Goal: Information Seeking & Learning: Find specific fact

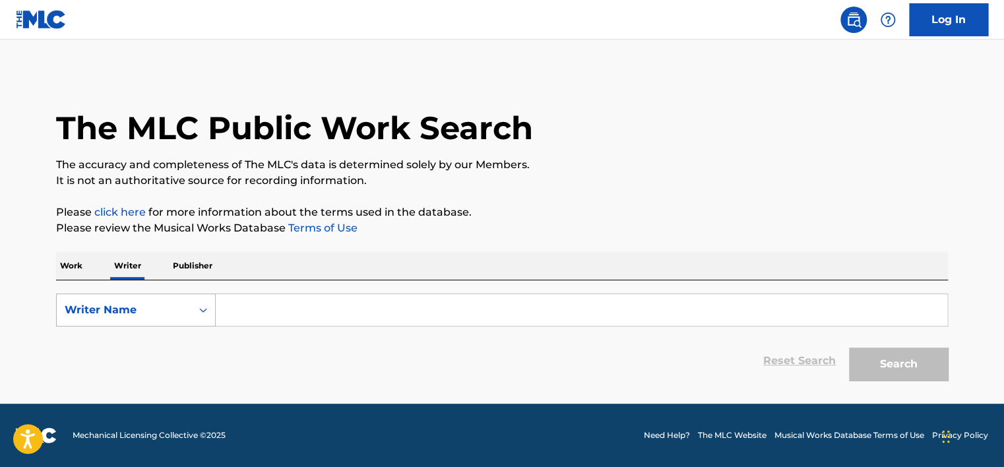
click at [121, 317] on div "Writer Name" at bounding box center [124, 310] width 119 height 16
drag, startPoint x: 141, startPoint y: 336, endPoint x: 250, endPoint y: 329, distance: 109.7
click at [140, 336] on div "Writer IPI" at bounding box center [136, 343] width 158 height 33
drag, startPoint x: 264, startPoint y: 327, endPoint x: 291, endPoint y: 317, distance: 28.8
click at [291, 317] on input "Search Form" at bounding box center [582, 310] width 732 height 32
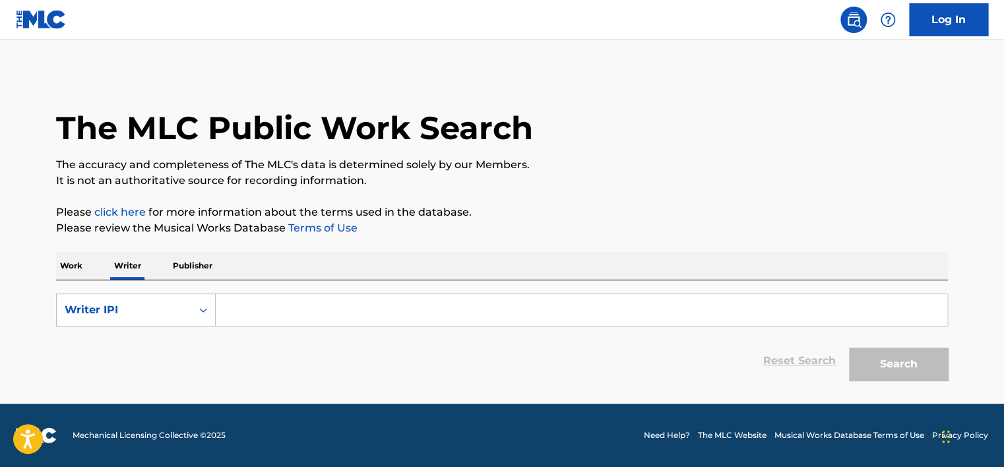
type input "01149553539"
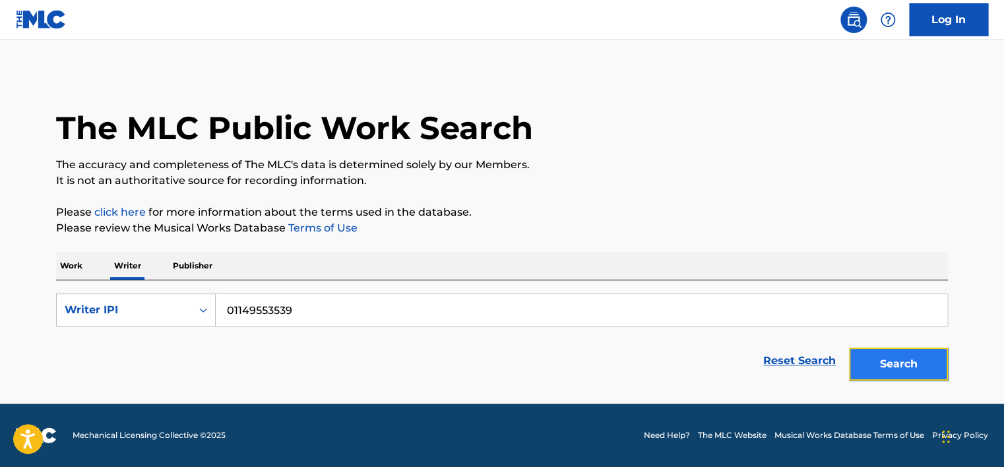
click at [926, 373] on button "Search" at bounding box center [898, 364] width 99 height 33
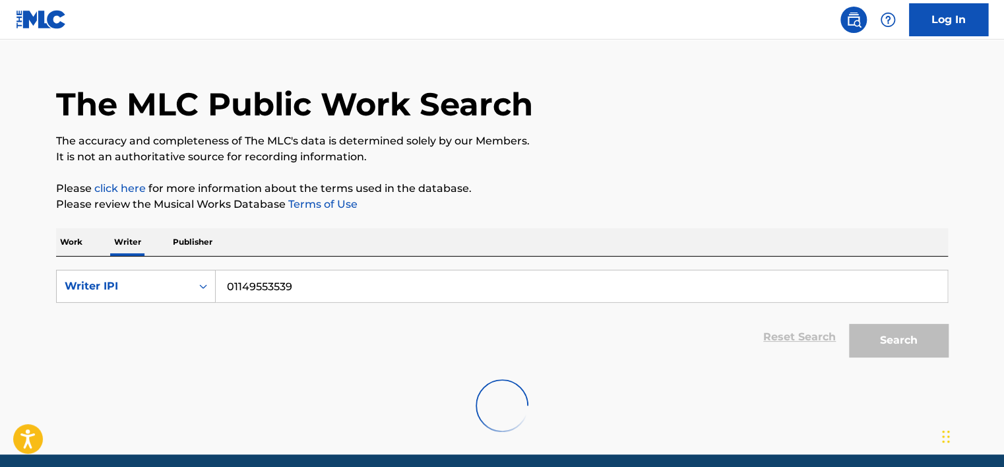
scroll to position [74, 0]
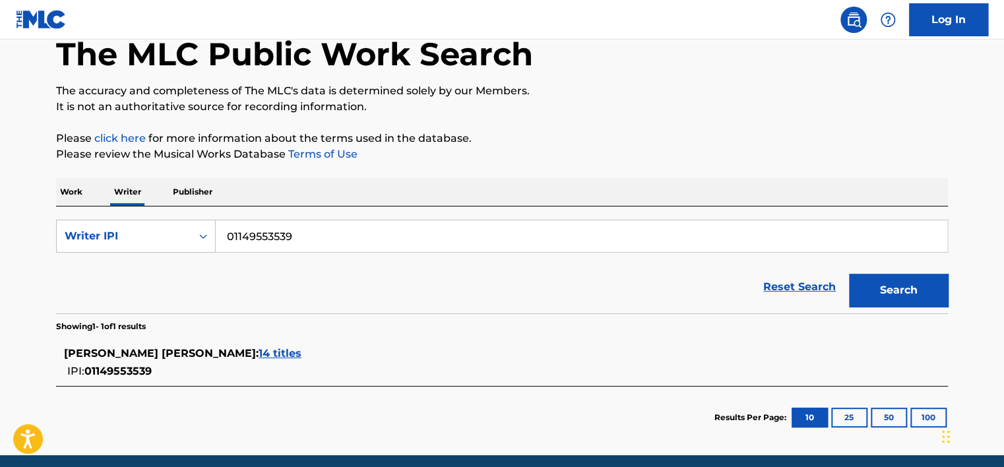
click at [297, 358] on span "14 titles" at bounding box center [280, 353] width 43 height 13
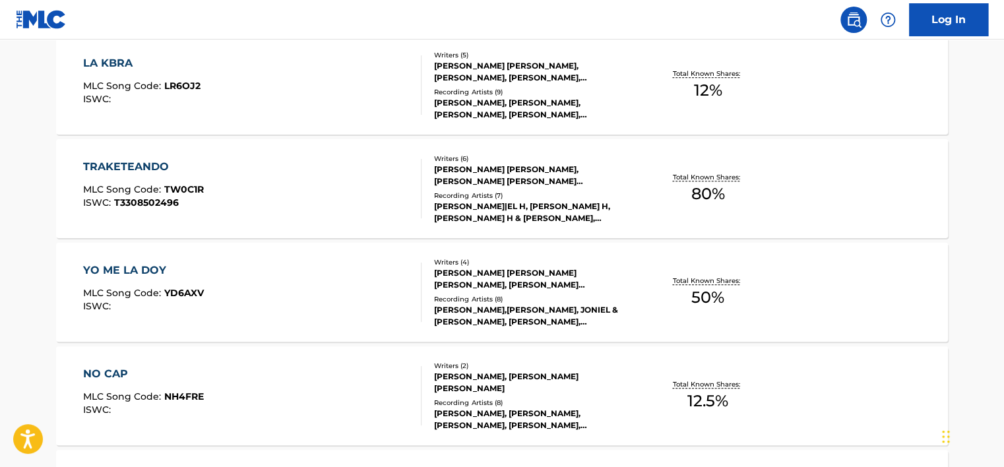
scroll to position [536, 0]
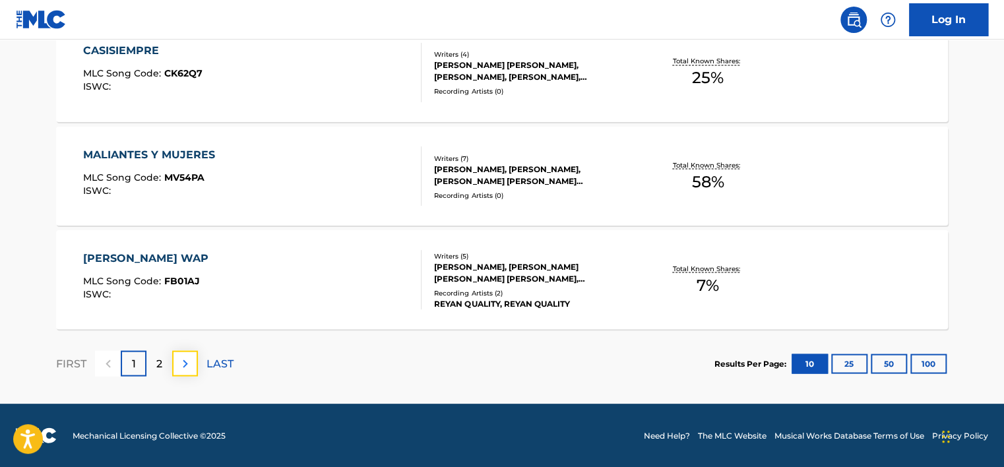
click at [178, 356] on img at bounding box center [185, 364] width 16 height 16
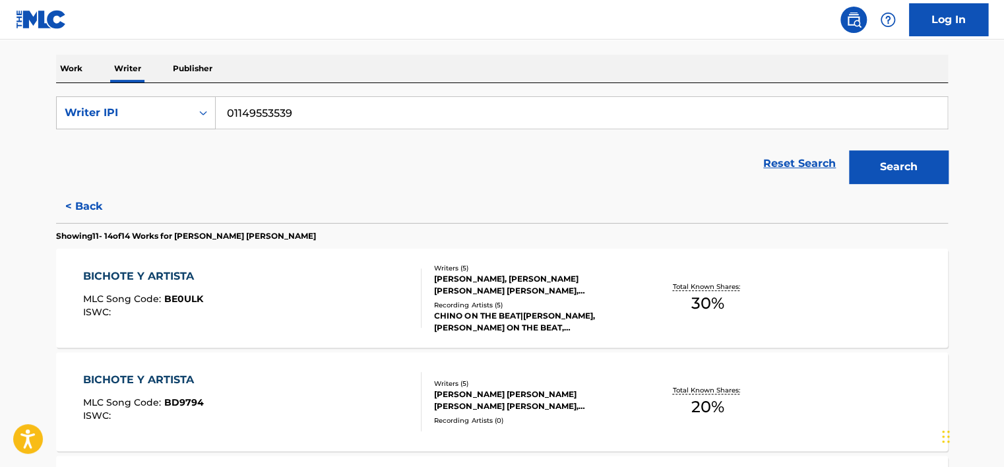
scroll to position [196, 0]
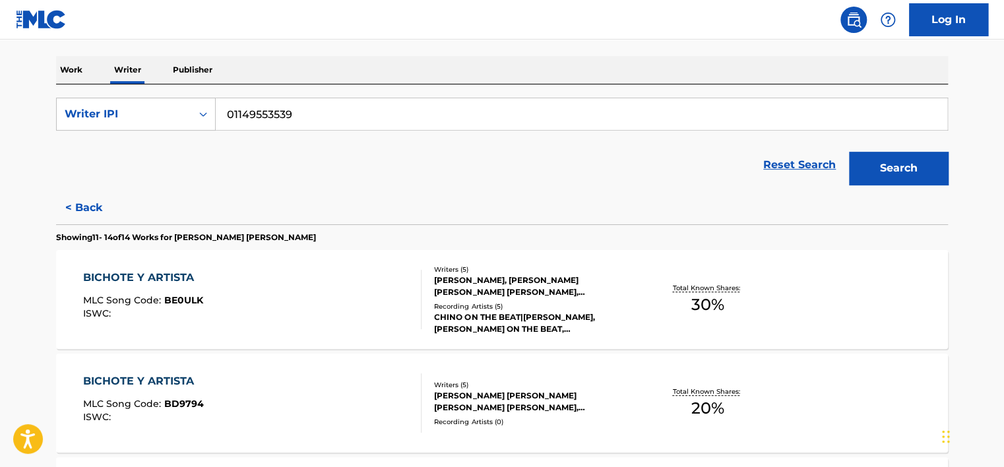
click at [567, 166] on div "Reset Search Search" at bounding box center [502, 165] width 892 height 53
click at [79, 202] on button "< Back" at bounding box center [95, 207] width 79 height 33
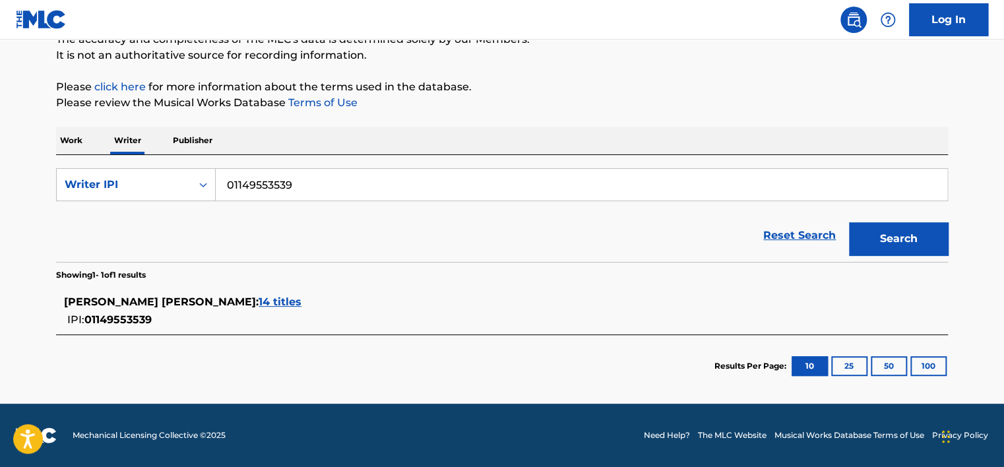
scroll to position [124, 0]
